Goal: Transaction & Acquisition: Purchase product/service

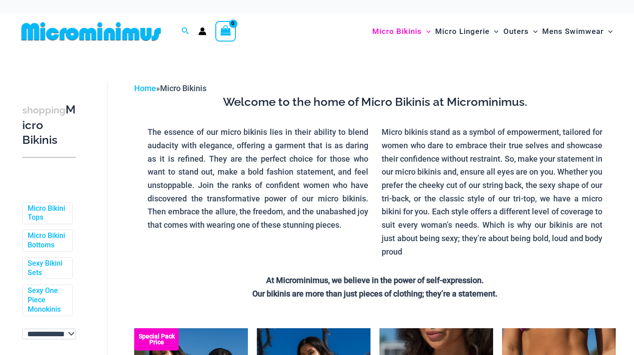
scroll to position [2, 0]
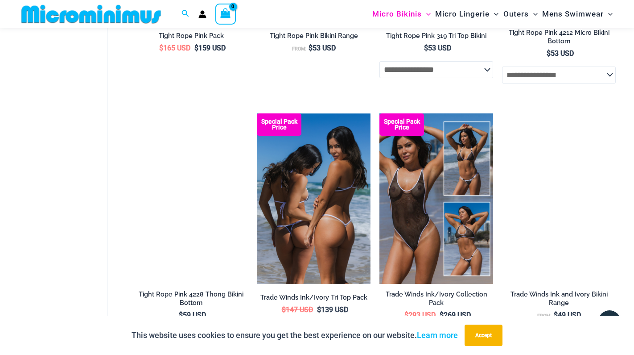
scroll to position [470, 0]
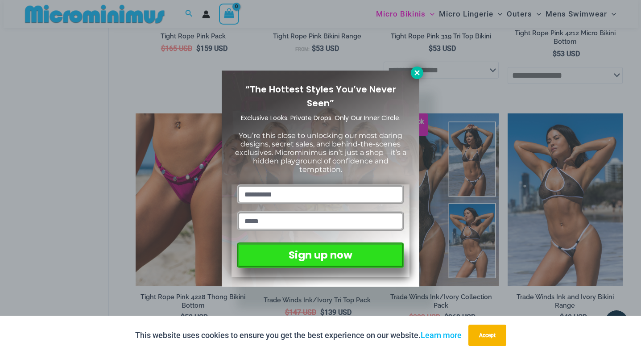
click at [415, 70] on icon at bounding box center [416, 72] width 5 height 5
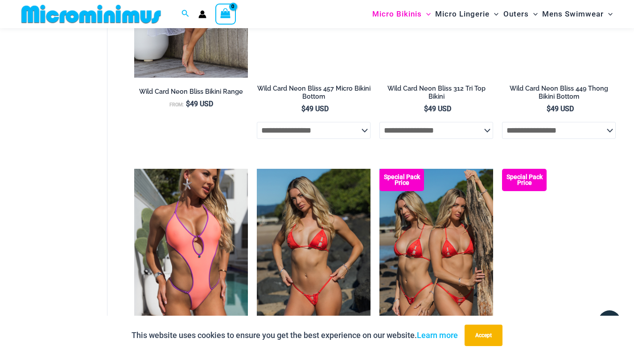
scroll to position [2125, 0]
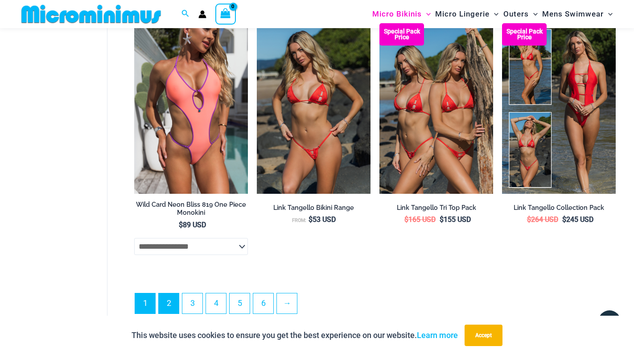
click at [167, 299] on link "2" at bounding box center [169, 303] width 20 height 20
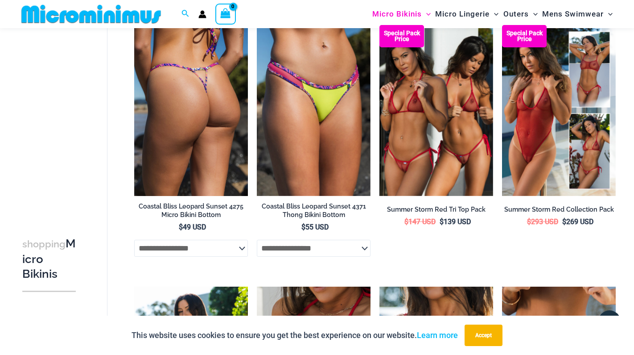
scroll to position [761, 0]
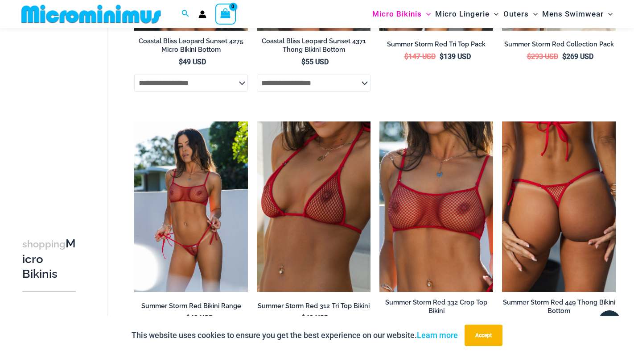
click at [560, 203] on img at bounding box center [559, 206] width 114 height 170
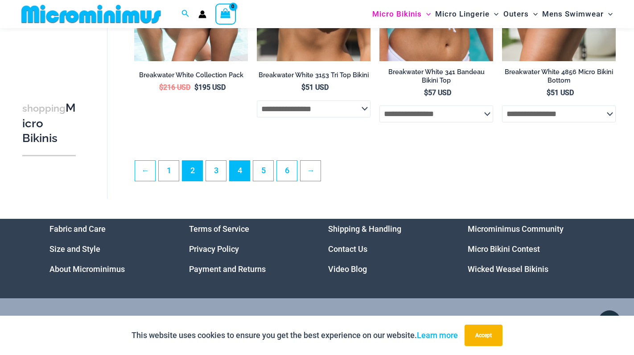
scroll to position [2038, 0]
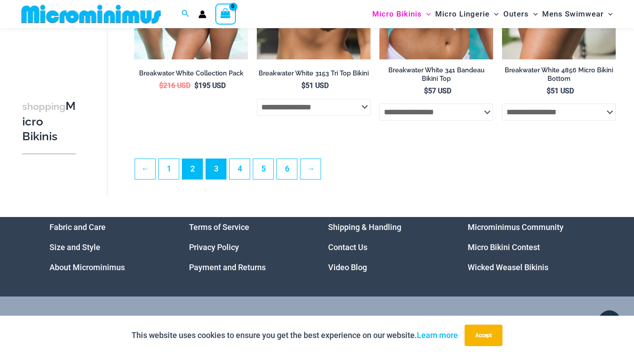
click at [224, 160] on link "3" at bounding box center [216, 169] width 20 height 20
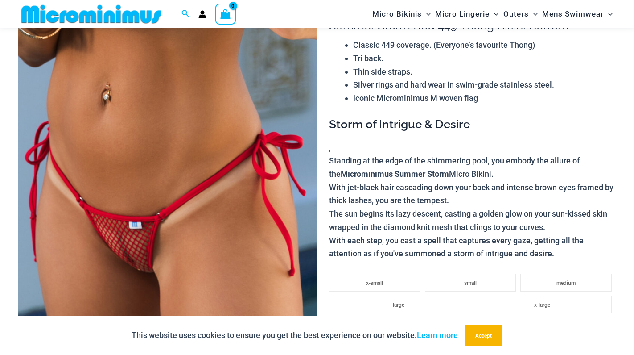
scroll to position [148, 0]
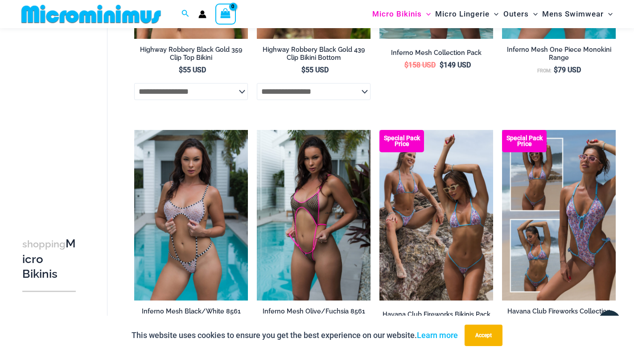
scroll to position [1290, 0]
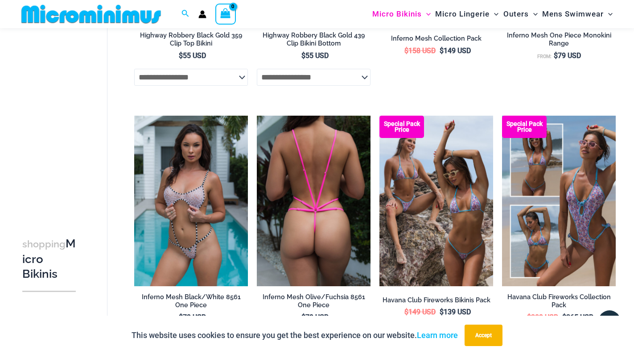
click at [294, 194] on img at bounding box center [314, 201] width 114 height 170
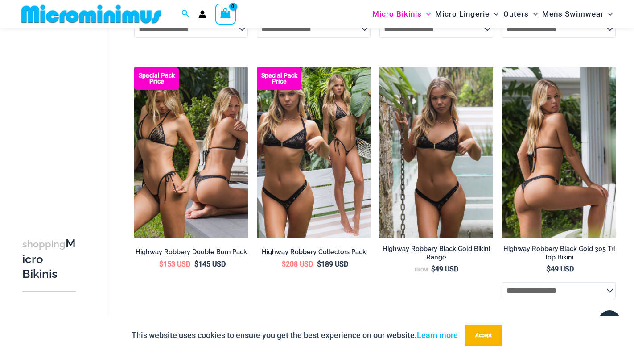
scroll to position [988, 0]
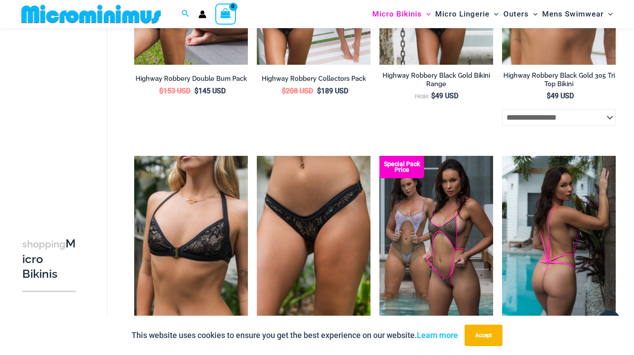
click at [563, 196] on img at bounding box center [559, 241] width 114 height 170
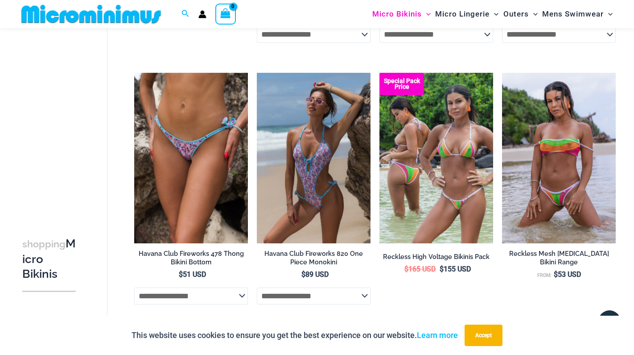
scroll to position [2100, 0]
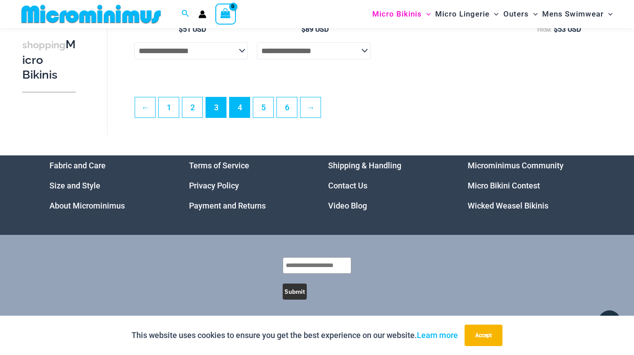
click at [241, 103] on link "4" at bounding box center [240, 107] width 20 height 20
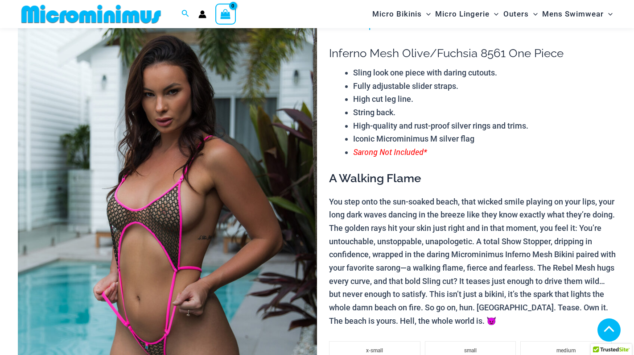
scroll to position [235, 0]
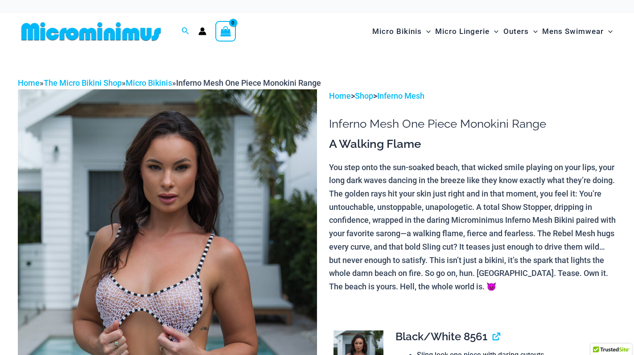
scroll to position [329, 0]
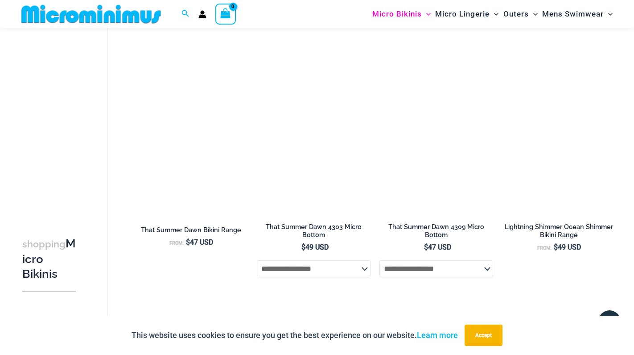
scroll to position [1850, 0]
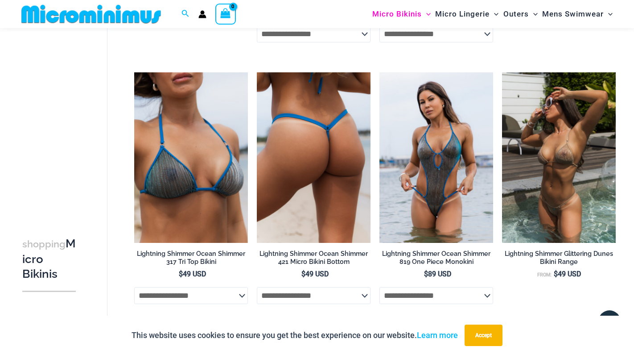
click at [315, 140] on img at bounding box center [314, 157] width 114 height 170
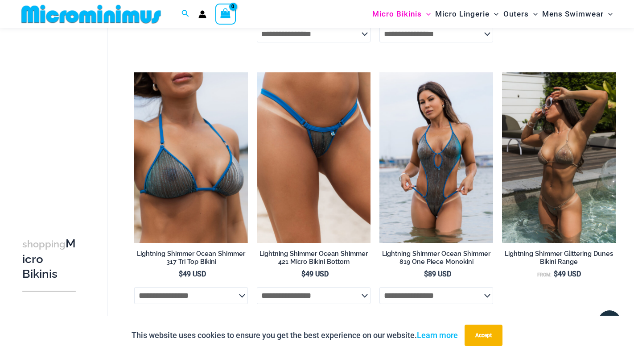
scroll to position [2007, 0]
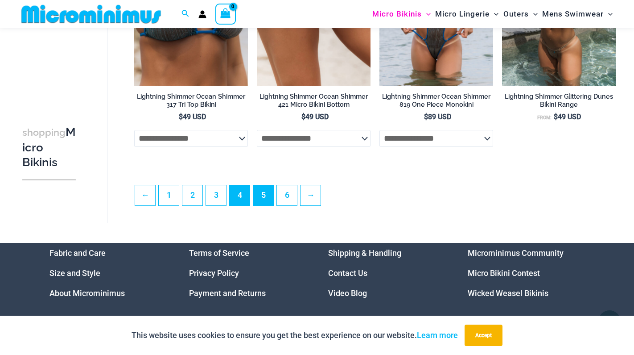
click at [261, 185] on link "5" at bounding box center [263, 195] width 20 height 20
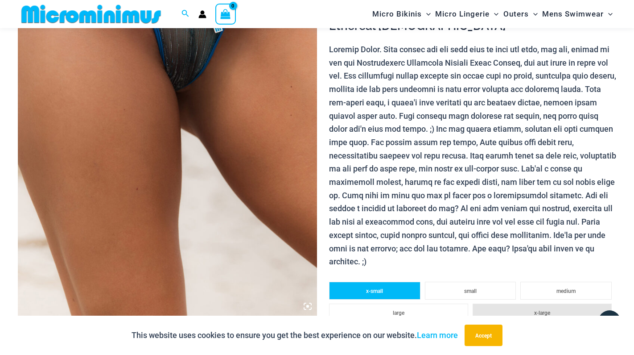
scroll to position [334, 0]
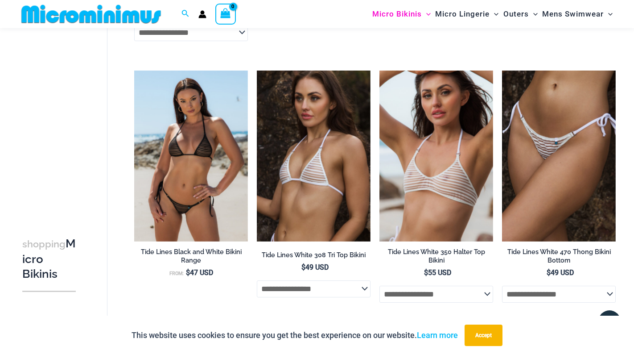
scroll to position [2043, 0]
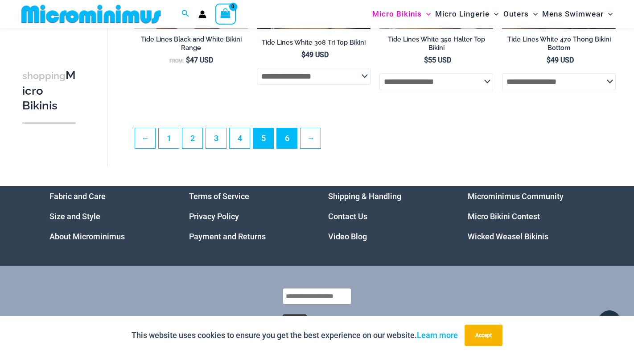
click at [285, 131] on link "6" at bounding box center [287, 138] width 20 height 20
click at [99, 16] on img at bounding box center [91, 14] width 147 height 20
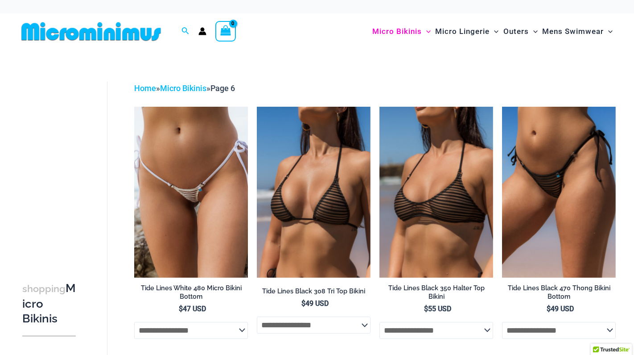
scroll to position [2, 0]
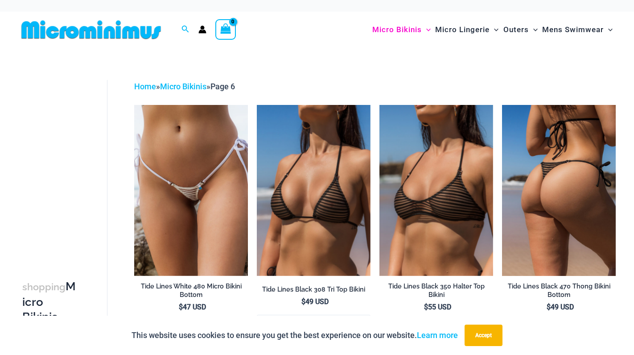
click at [550, 190] on img at bounding box center [559, 190] width 114 height 170
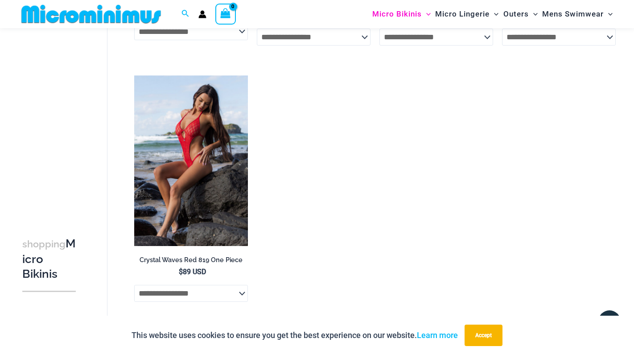
scroll to position [1874, 0]
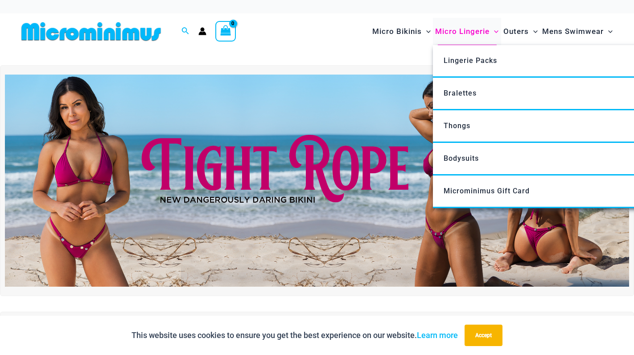
click at [453, 31] on span "Micro Lingerie" at bounding box center [462, 31] width 54 height 23
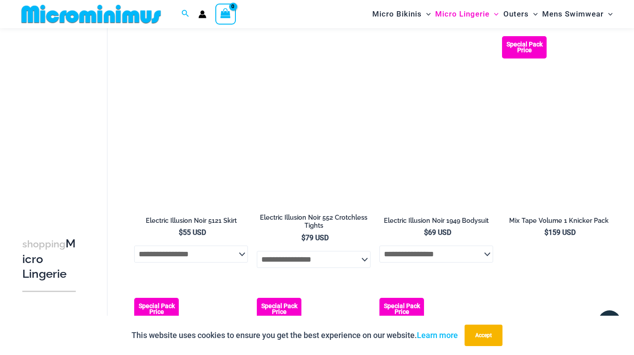
scroll to position [1877, 0]
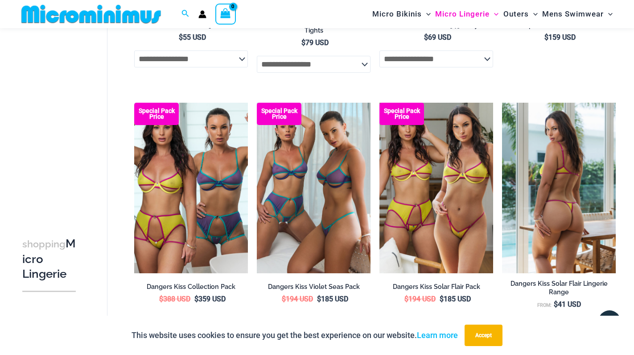
click at [555, 157] on img at bounding box center [559, 188] width 114 height 170
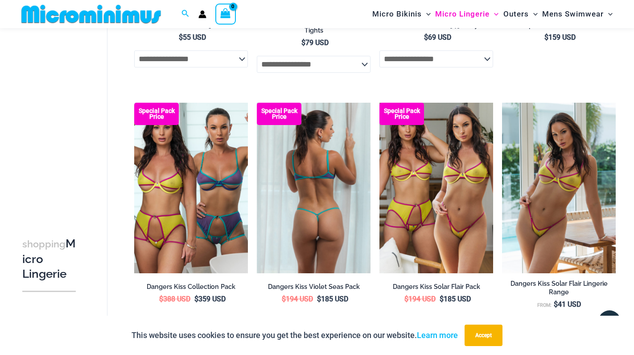
click at [328, 191] on img at bounding box center [314, 188] width 114 height 170
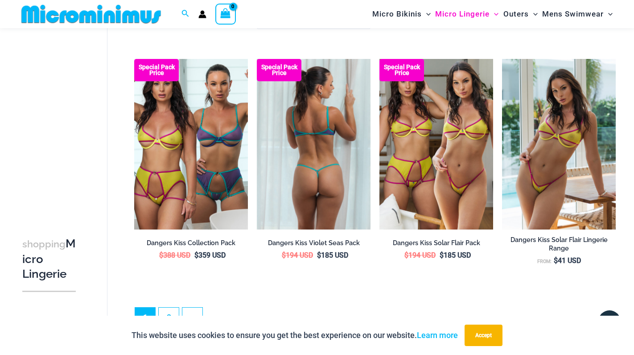
scroll to position [1989, 0]
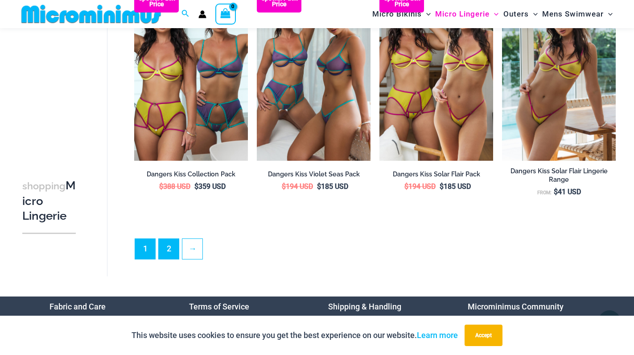
click at [173, 239] on link "2" at bounding box center [169, 249] width 20 height 20
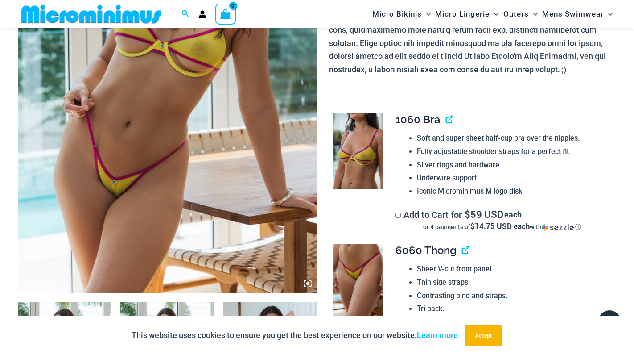
scroll to position [222, 0]
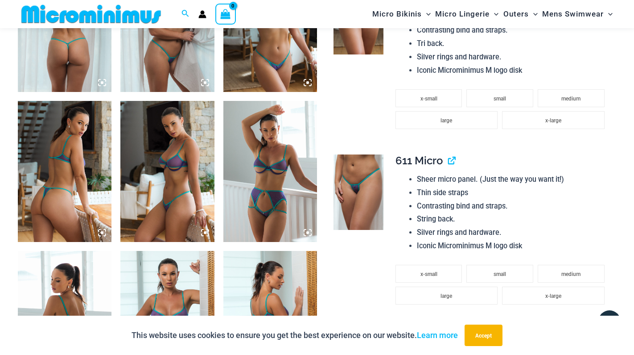
scroll to position [528, 0]
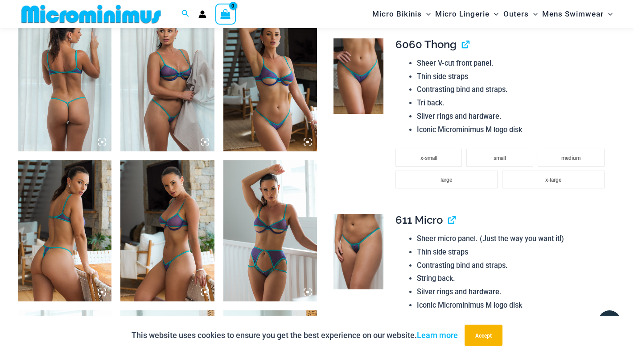
click at [164, 208] on img at bounding box center [167, 230] width 94 height 140
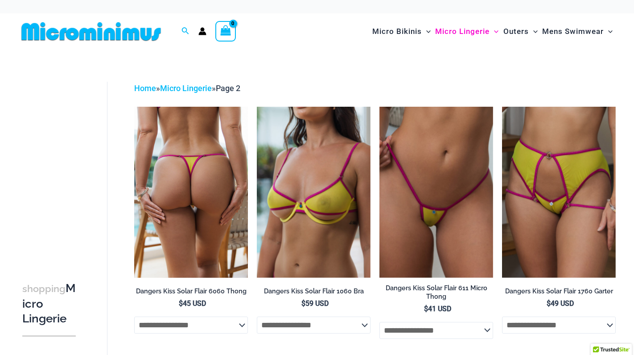
scroll to position [2, 0]
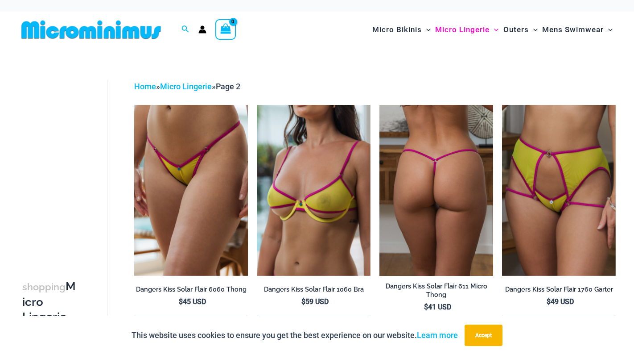
click at [409, 194] on img at bounding box center [437, 190] width 114 height 170
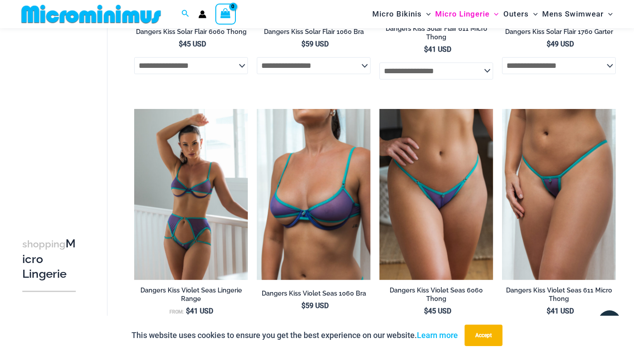
scroll to position [0, 0]
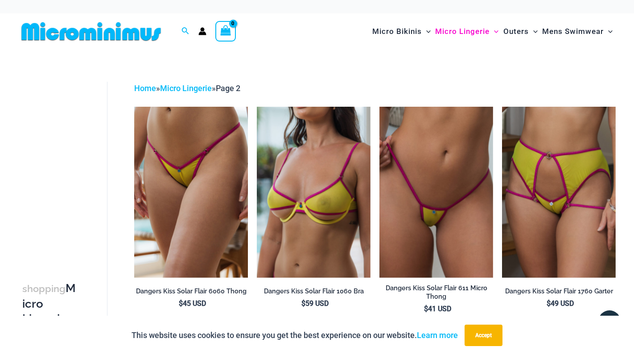
click at [103, 32] on img at bounding box center [91, 31] width 147 height 20
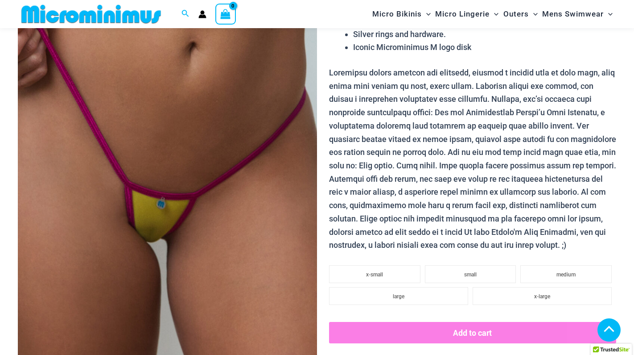
scroll to position [154, 0]
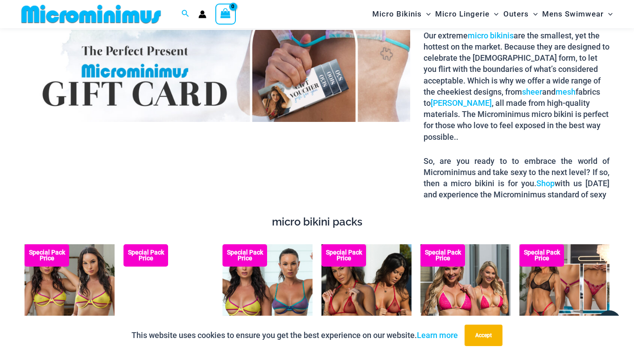
scroll to position [1399, 0]
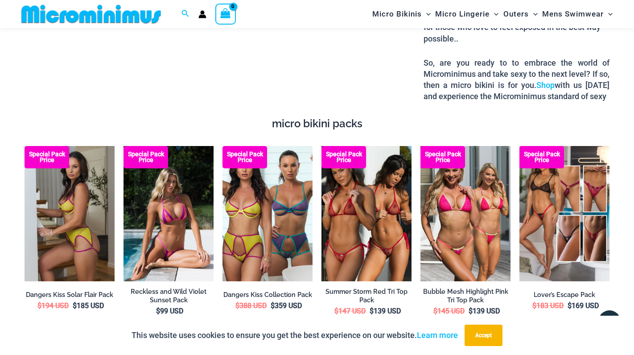
click at [70, 163] on img at bounding box center [70, 213] width 90 height 135
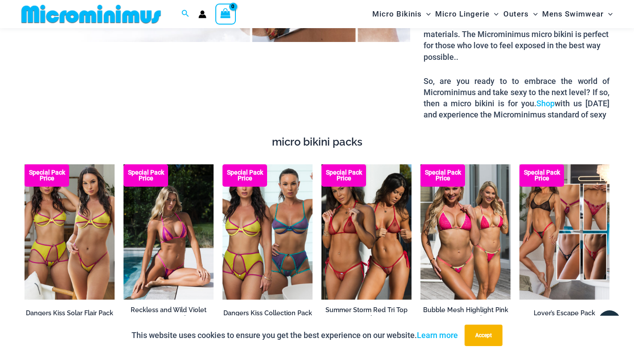
scroll to position [1382, 0]
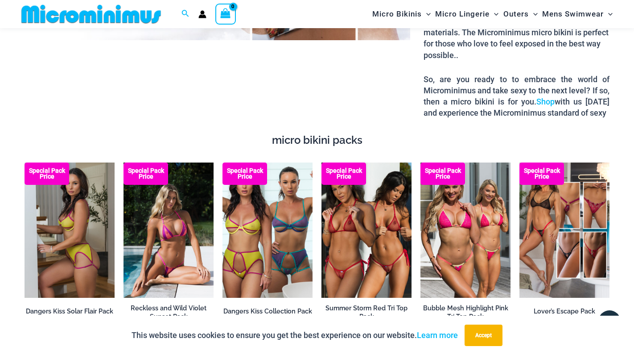
click at [67, 183] on img at bounding box center [70, 229] width 90 height 135
click at [99, 207] on img at bounding box center [70, 229] width 90 height 135
click at [84, 192] on img at bounding box center [70, 229] width 90 height 135
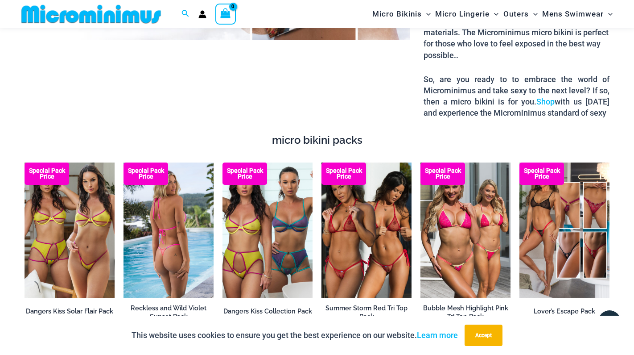
click at [181, 201] on img at bounding box center [169, 229] width 90 height 135
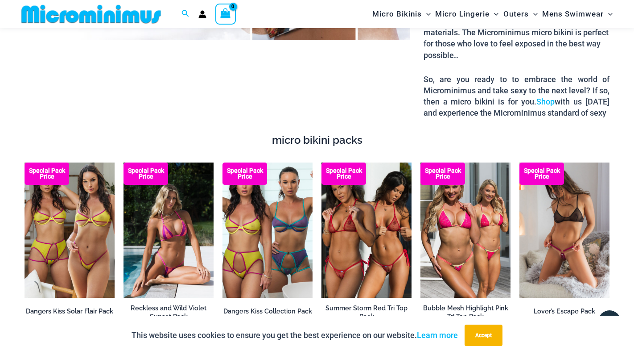
click at [580, 215] on img at bounding box center [565, 229] width 90 height 135
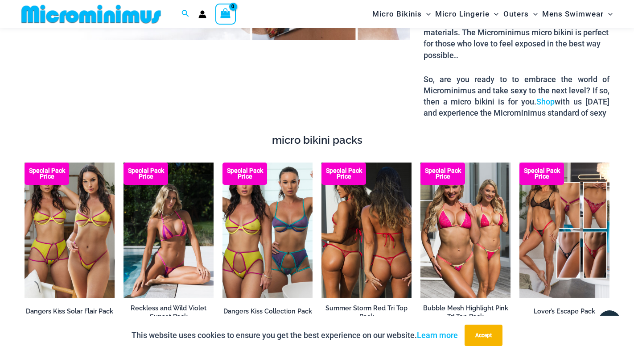
click at [383, 219] on img at bounding box center [367, 229] width 90 height 135
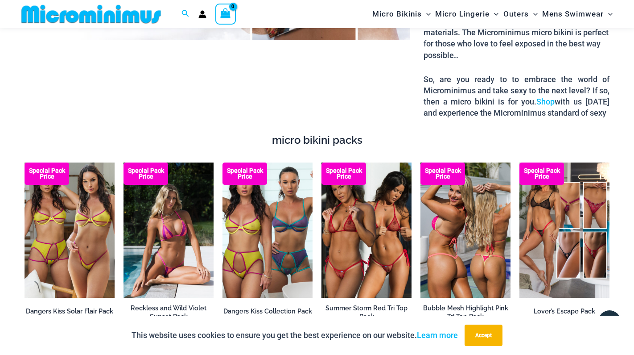
click at [462, 217] on img at bounding box center [466, 229] width 90 height 135
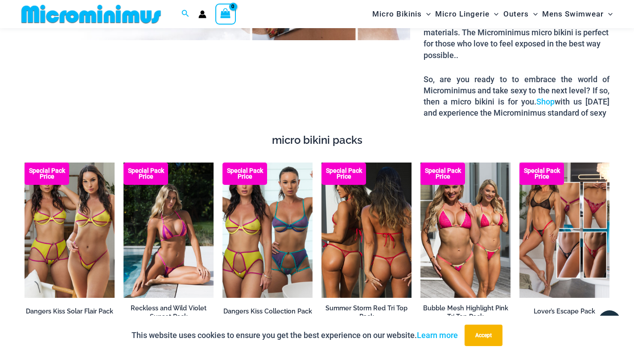
click at [368, 211] on img at bounding box center [367, 229] width 90 height 135
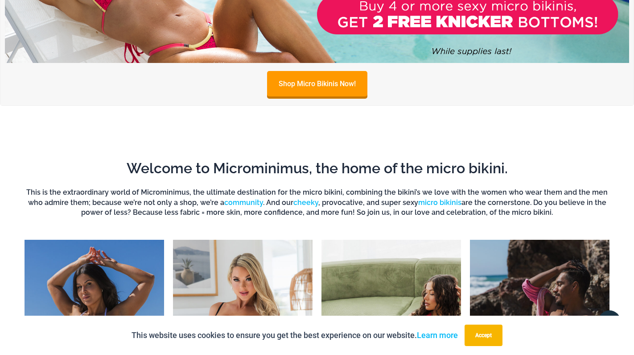
scroll to position [0, 0]
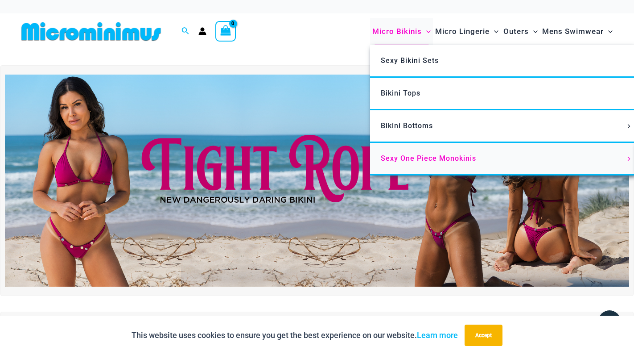
click at [419, 155] on span "Sexy One Piece Monokinis" at bounding box center [428, 158] width 95 height 8
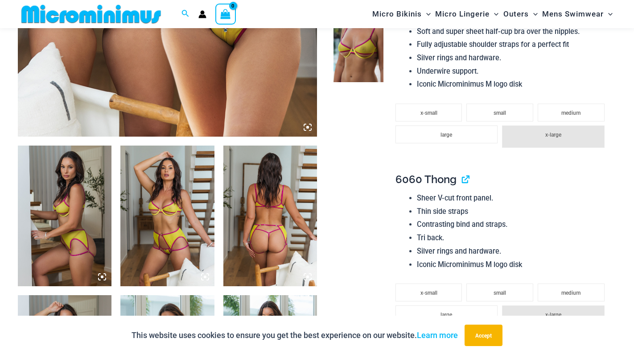
scroll to position [492, 0]
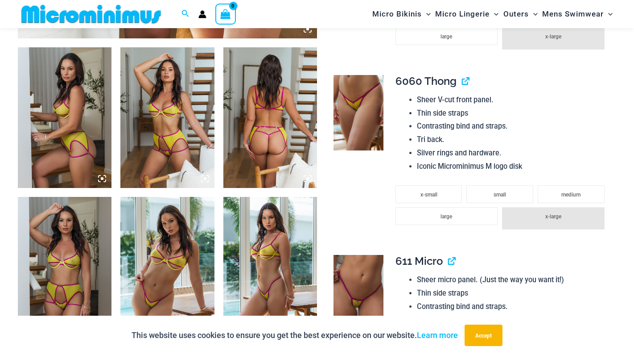
click at [70, 111] on img at bounding box center [65, 117] width 94 height 140
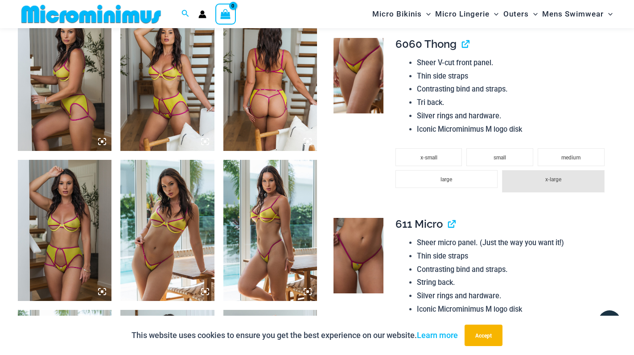
scroll to position [598, 0]
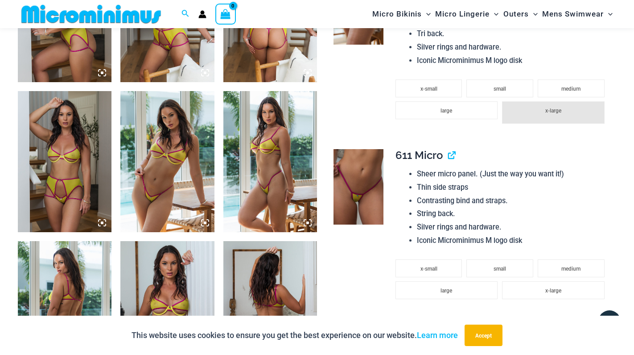
click at [257, 165] on img at bounding box center [270, 161] width 94 height 140
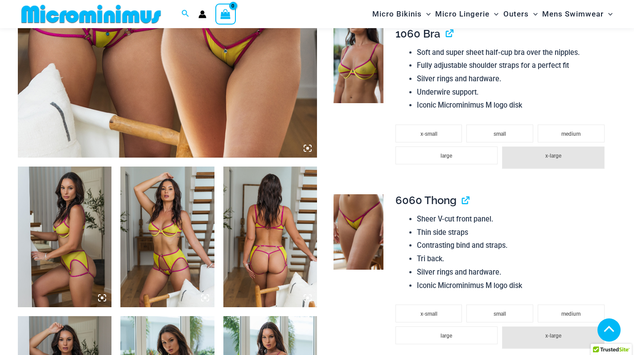
scroll to position [663, 0]
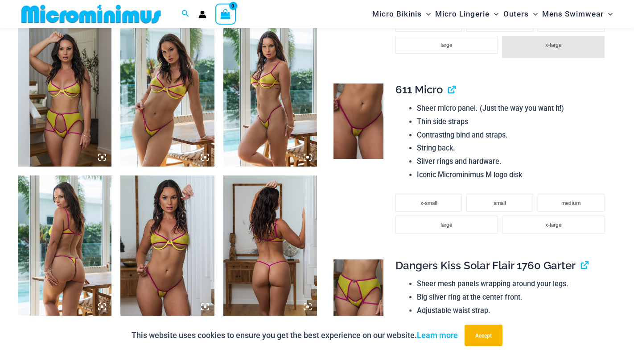
click at [164, 217] on img at bounding box center [167, 245] width 94 height 140
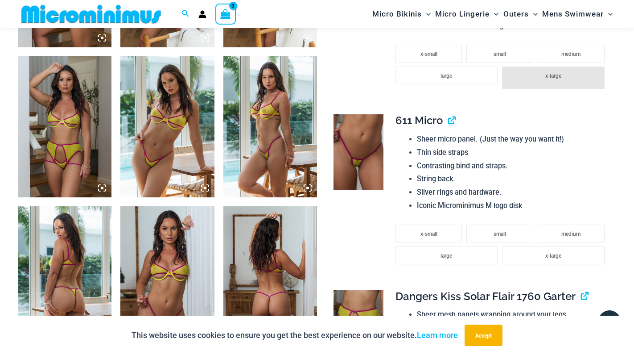
scroll to position [631, 0]
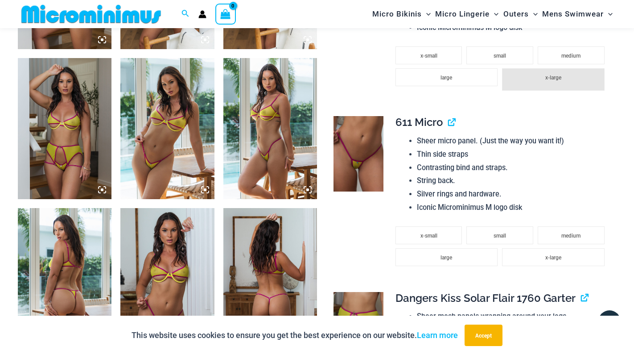
click at [144, 129] on img at bounding box center [167, 128] width 94 height 140
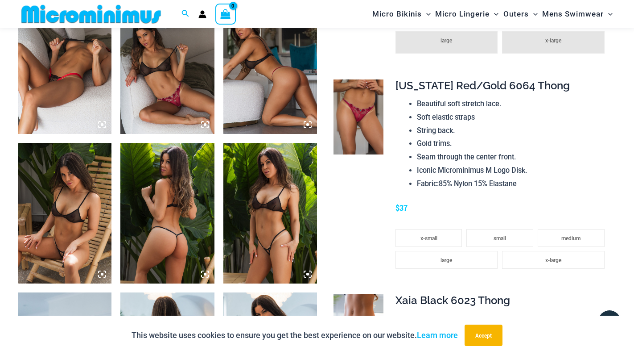
scroll to position [747, 0]
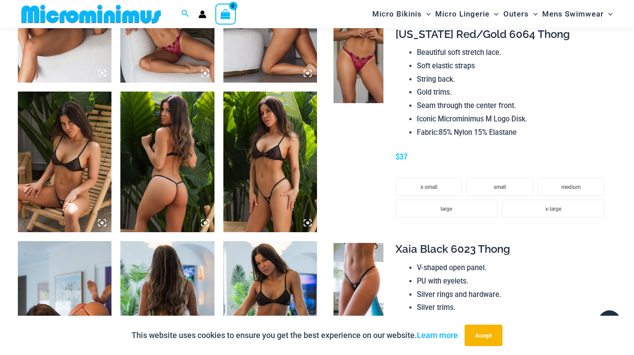
click at [45, 157] on img at bounding box center [65, 161] width 94 height 140
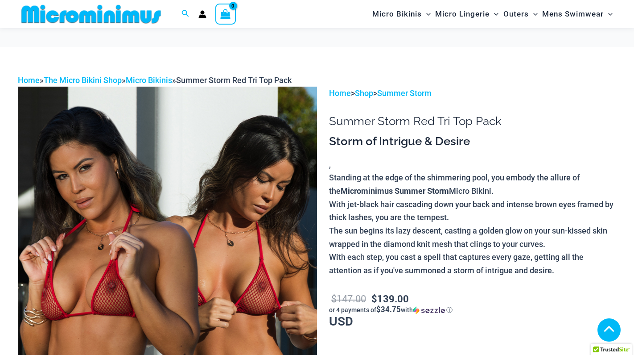
scroll to position [638, 0]
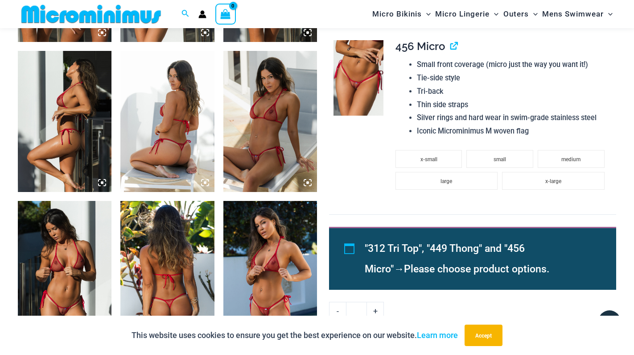
click at [263, 120] on img at bounding box center [270, 121] width 94 height 140
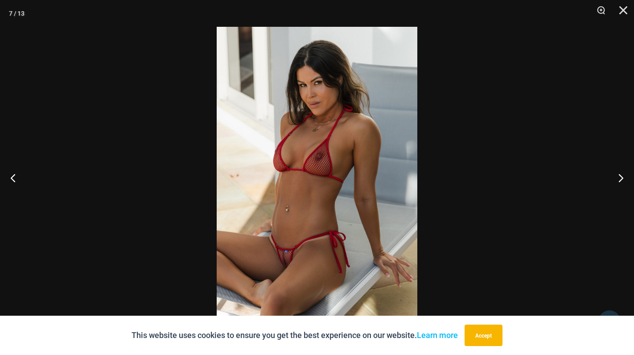
click at [305, 161] on img at bounding box center [317, 177] width 201 height 301
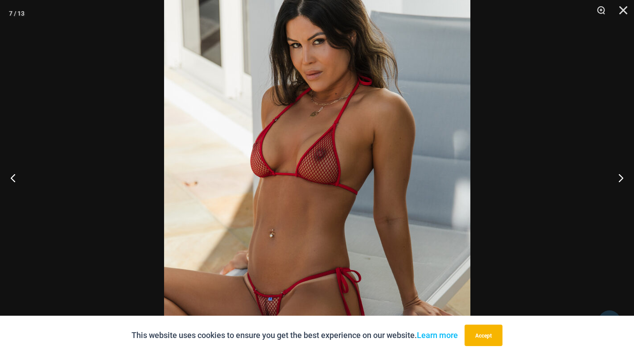
click at [306, 161] on img at bounding box center [317, 185] width 306 height 459
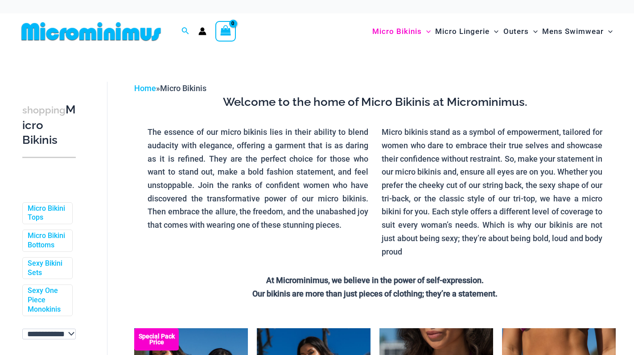
scroll to position [13, 0]
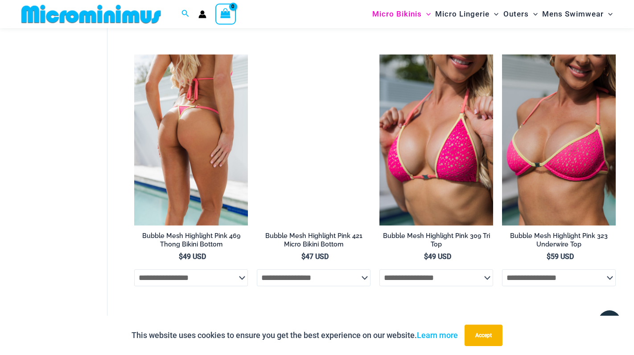
scroll to position [1497, 0]
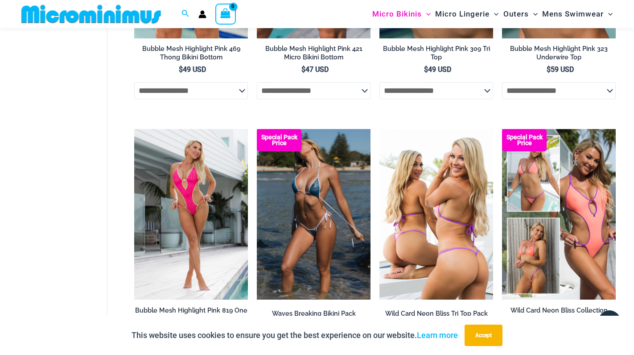
click at [413, 204] on img at bounding box center [437, 214] width 114 height 170
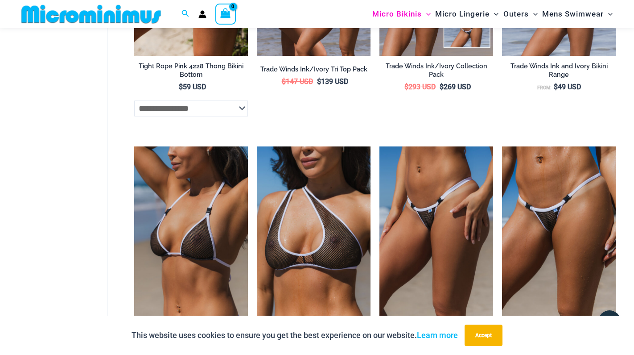
scroll to position [0, 0]
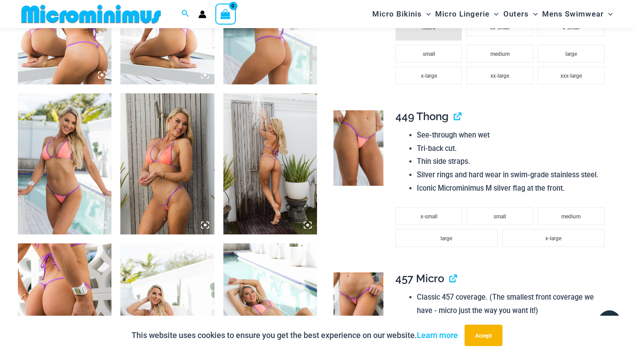
scroll to position [662, 0]
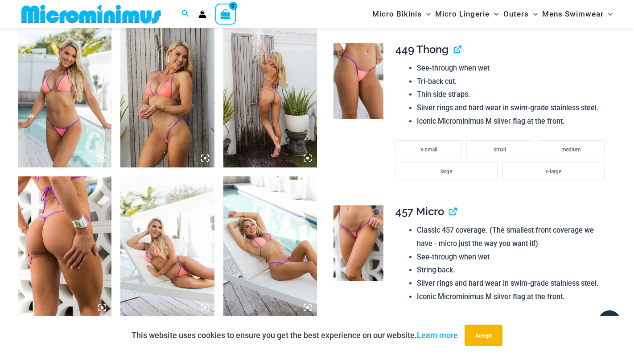
click at [169, 223] on img at bounding box center [167, 246] width 94 height 140
